Goal: Task Accomplishment & Management: Manage account settings

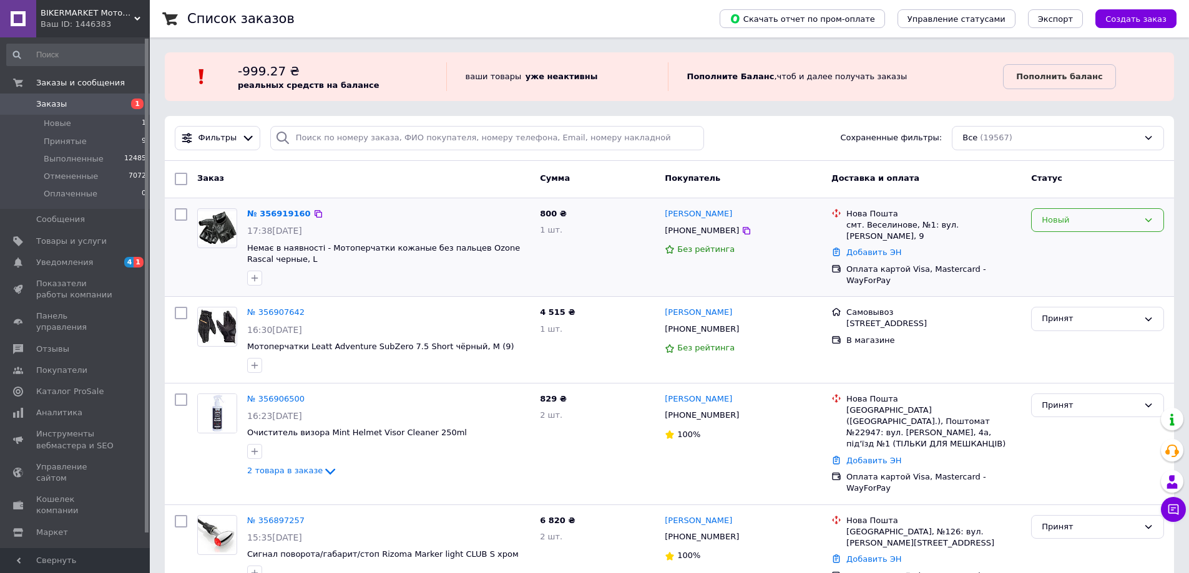
click at [1098, 218] on div "Новый" at bounding box center [1089, 220] width 97 height 13
click at [1056, 241] on li "Принят" at bounding box center [1097, 246] width 132 height 23
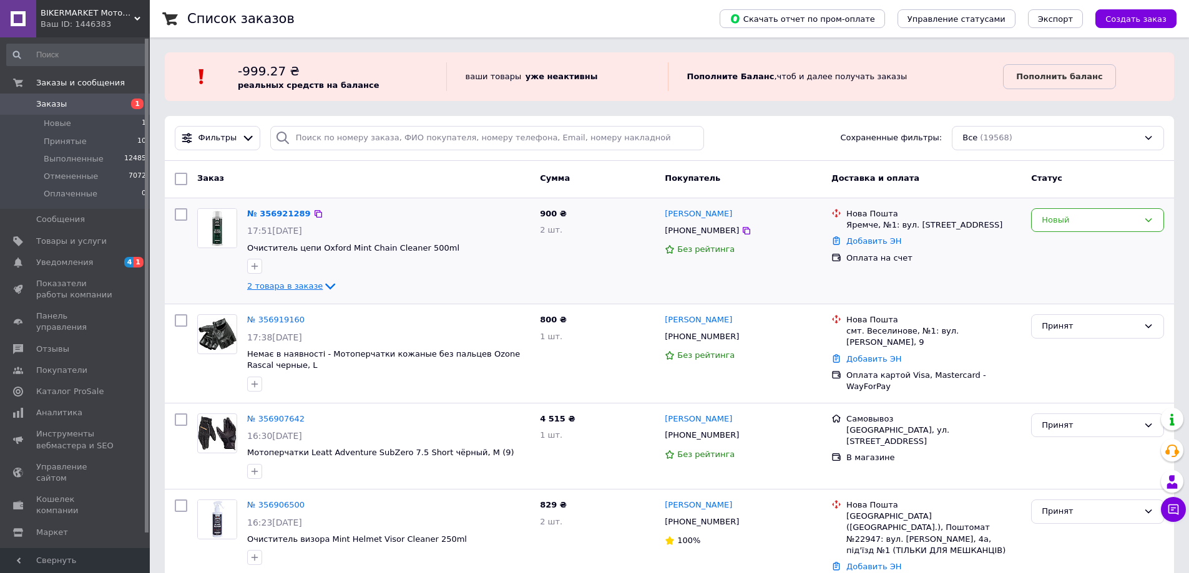
click at [299, 288] on span "2 товара в заказе" at bounding box center [284, 285] width 75 height 9
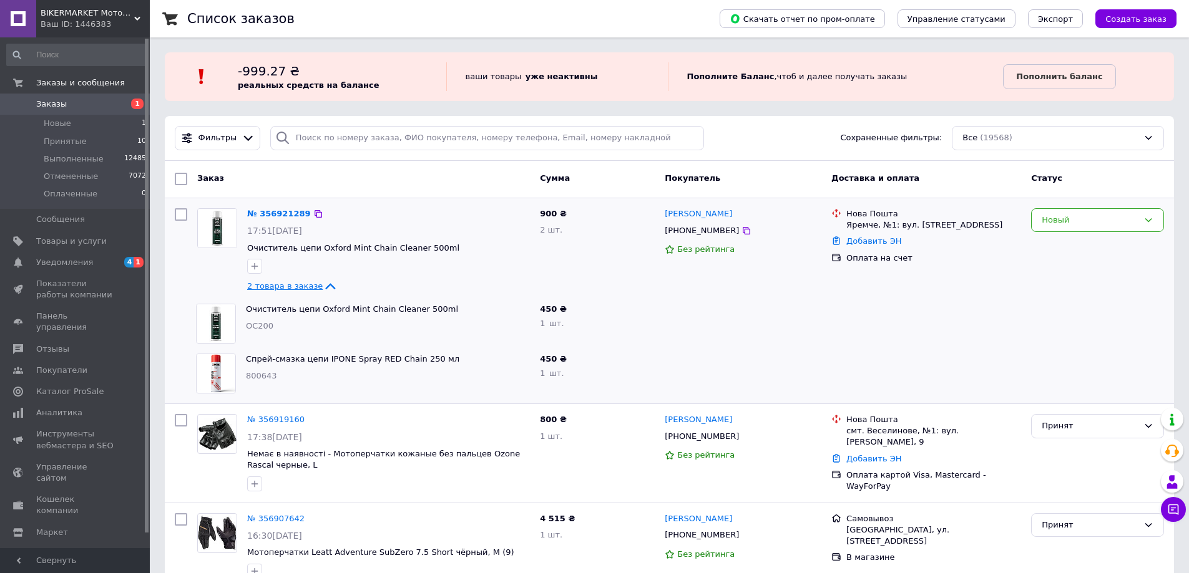
click at [302, 289] on span "2 товара в заказе" at bounding box center [284, 285] width 75 height 9
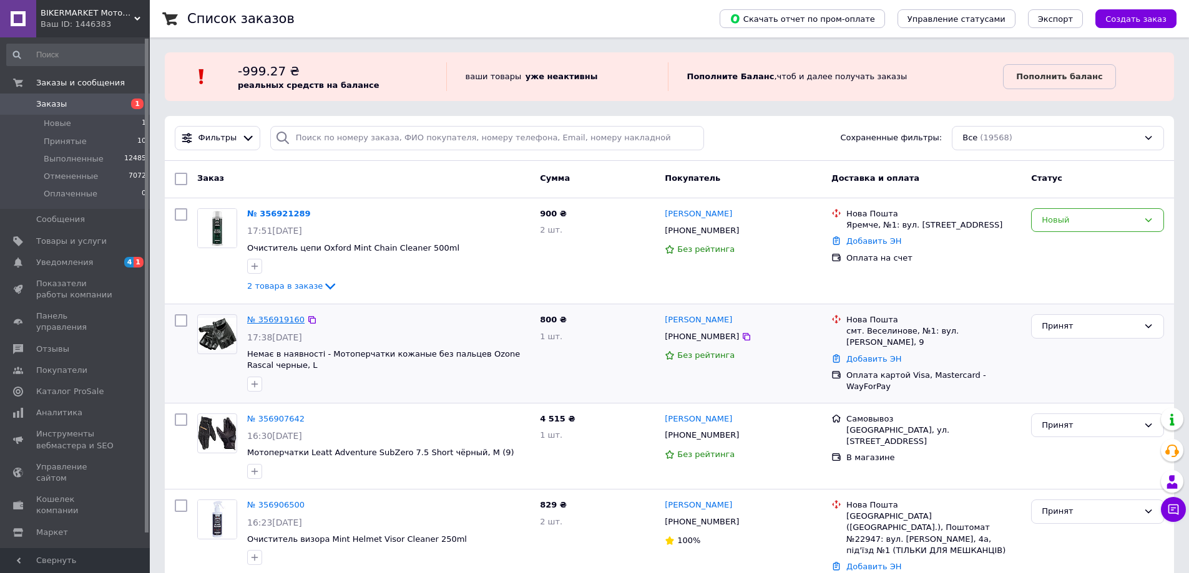
click at [261, 321] on link "№ 356919160" at bounding box center [275, 319] width 57 height 9
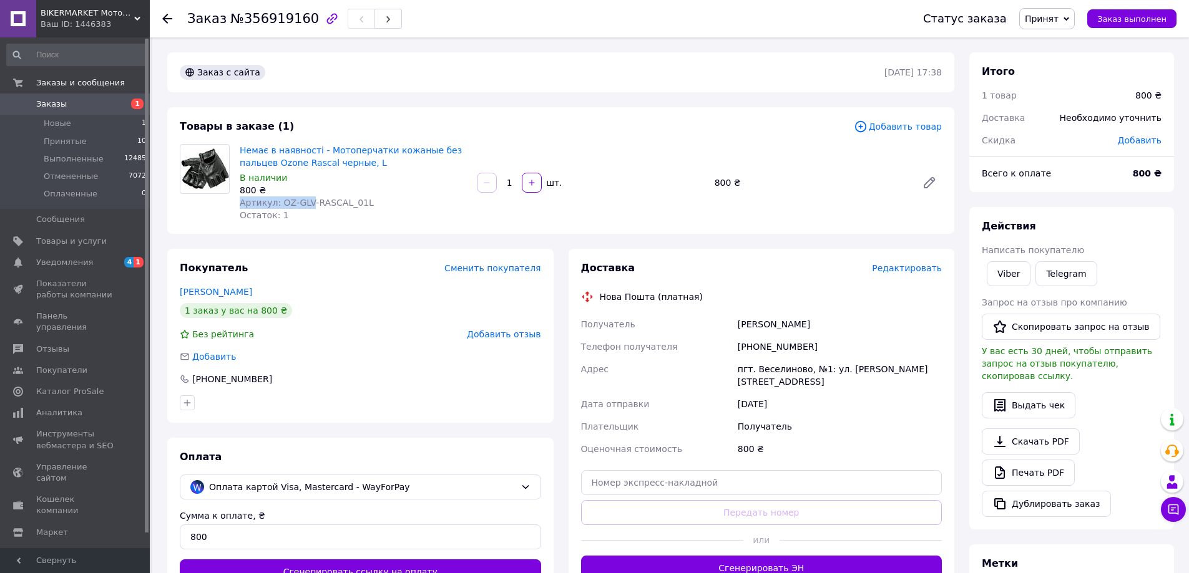
drag, startPoint x: 376, startPoint y: 193, endPoint x: 308, endPoint y: 200, distance: 67.7
click at [308, 200] on div "Немає в наявності - Мотоперчатки кожаные без пальцев Ozone Rascal черные, L В н…" at bounding box center [353, 183] width 237 height 82
click at [384, 210] on div "Остаток: 1" at bounding box center [353, 215] width 227 height 12
drag, startPoint x: 276, startPoint y: 204, endPoint x: 364, endPoint y: 206, distance: 88.0
click at [364, 206] on div "Артикул: OZ-GLV-RASCAL_01L" at bounding box center [353, 203] width 227 height 12
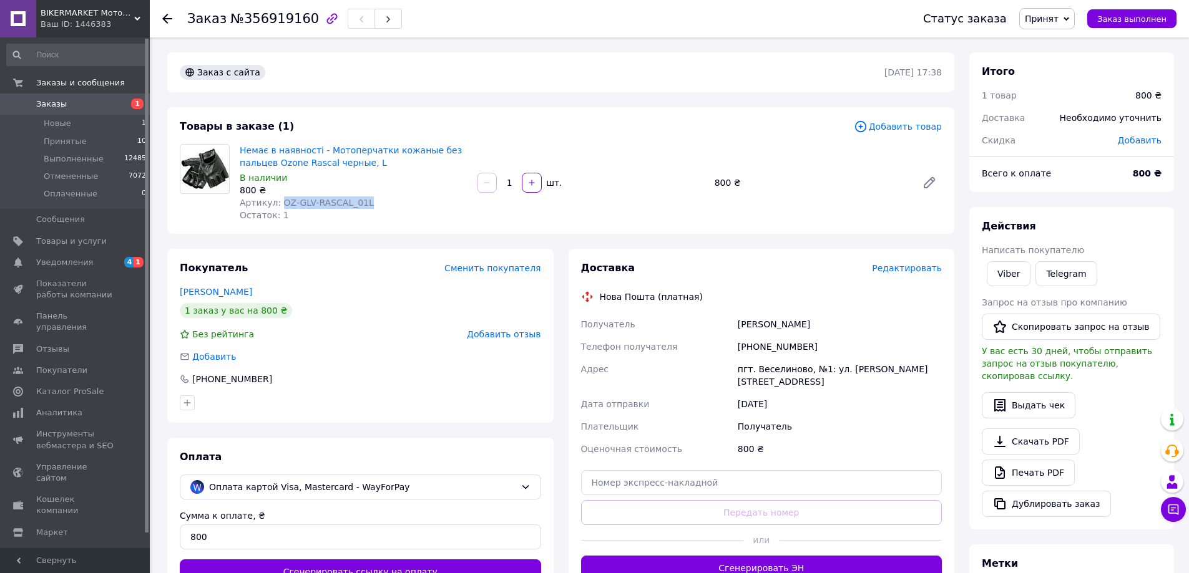
copy span "OZ-GLV-RASCAL_01L"
